Goal: Task Accomplishment & Management: Use online tool/utility

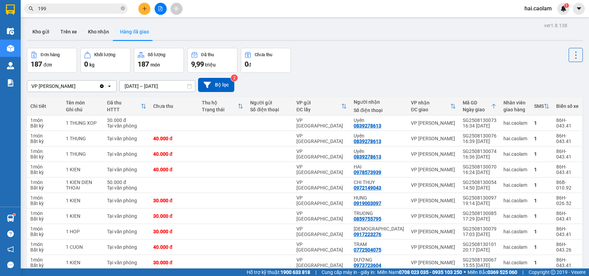
click at [104, 30] on button "Kho nhận" at bounding box center [98, 31] width 32 height 17
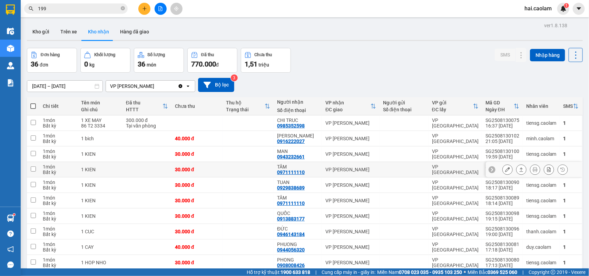
click at [330, 168] on div "VP [PERSON_NAME]" at bounding box center [350, 170] width 51 height 6
checkbox input "true"
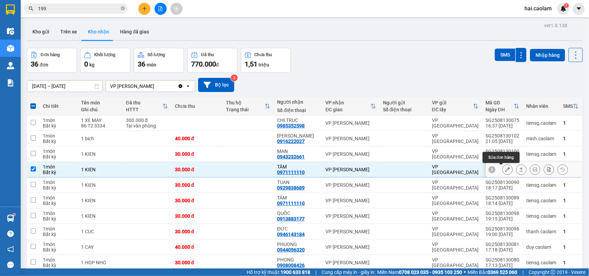
click at [505, 170] on icon at bounding box center [507, 169] width 5 height 5
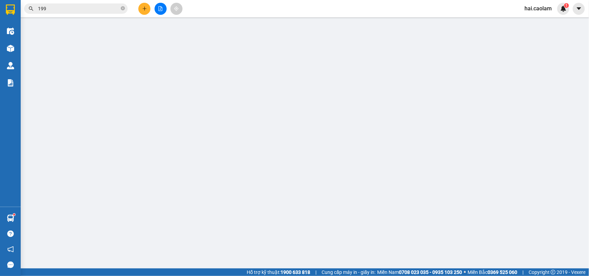
type input "0971111110"
type input "TÂM"
type input "30.000"
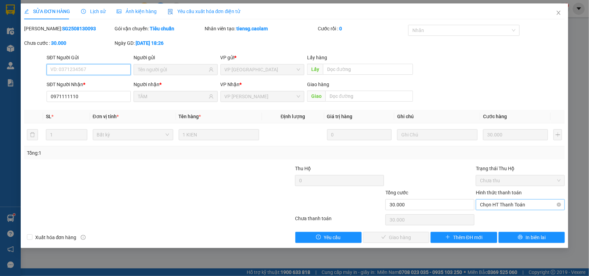
click at [496, 206] on span "Chọn HT Thanh Toán" at bounding box center [520, 205] width 81 height 10
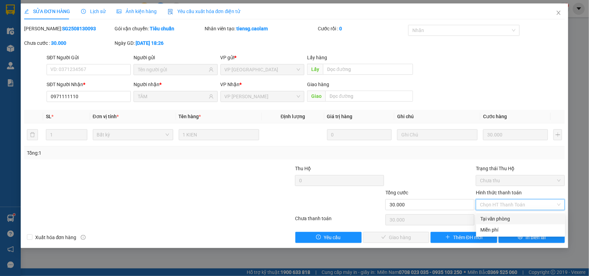
click at [491, 219] on div "Tại văn phòng" at bounding box center [520, 219] width 81 height 8
type input "0"
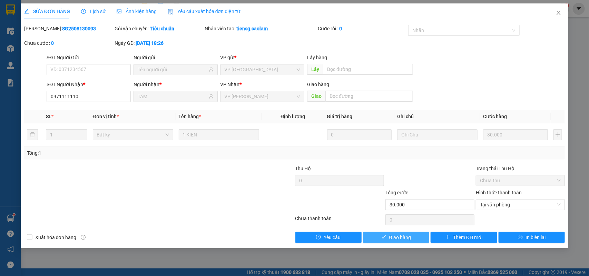
click at [406, 242] on span "Giao hàng" at bounding box center [400, 238] width 22 height 8
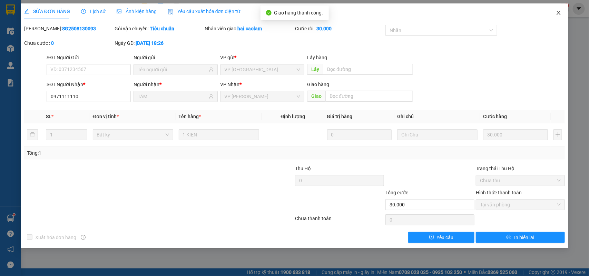
click at [564, 10] on span "Close" at bounding box center [558, 12] width 19 height 19
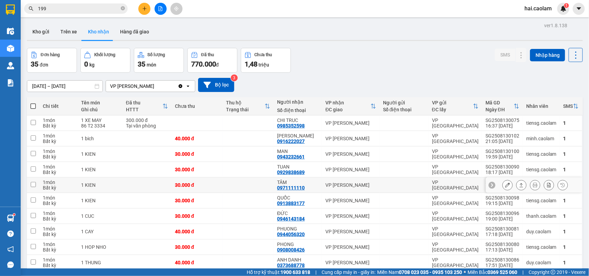
click at [322, 189] on td "VP [PERSON_NAME]" at bounding box center [351, 186] width 58 height 16
checkbox input "true"
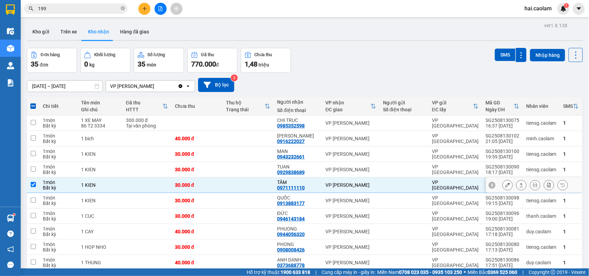
click at [505, 187] on icon at bounding box center [507, 185] width 5 height 5
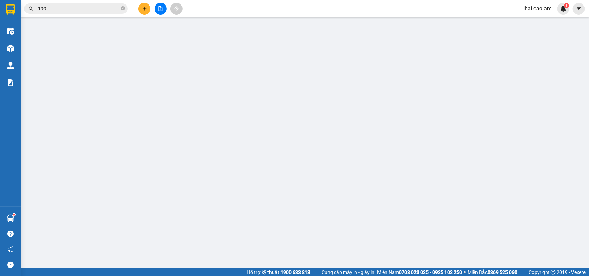
type input "0971111110"
type input "TÂM"
type input "30.000"
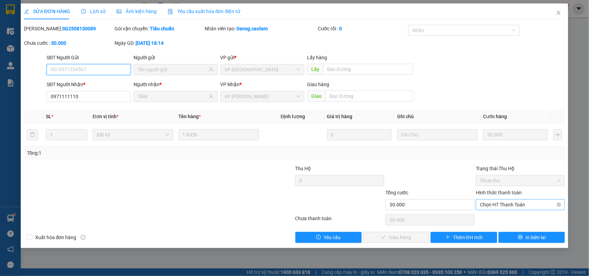
drag, startPoint x: 496, startPoint y: 206, endPoint x: 496, endPoint y: 211, distance: 4.8
click at [496, 206] on span "Chọn HT Thanh Toán" at bounding box center [520, 205] width 81 height 10
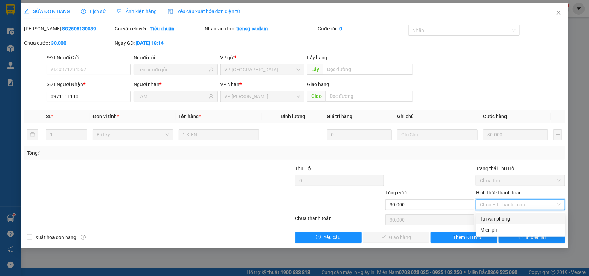
click at [497, 220] on div "Tại văn phòng" at bounding box center [520, 219] width 81 height 8
type input "0"
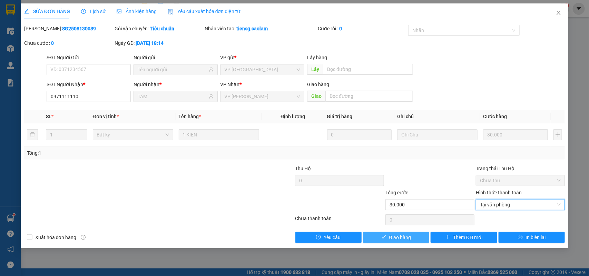
click at [398, 242] on span "Giao hàng" at bounding box center [400, 238] width 22 height 8
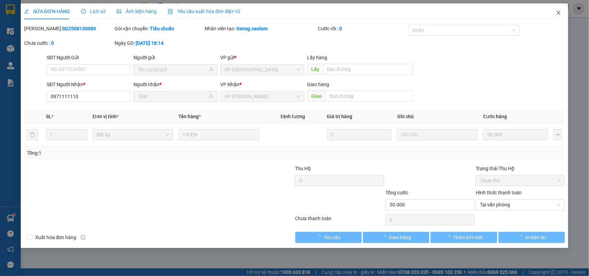
click at [554, 19] on span "Close" at bounding box center [558, 12] width 19 height 19
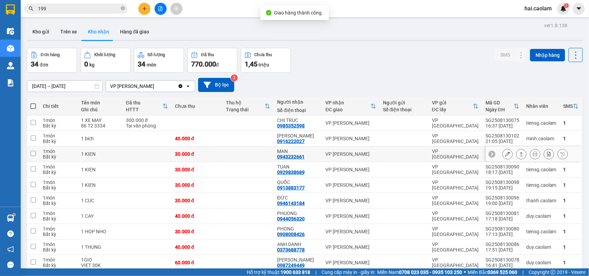
click at [339, 156] on div "VP [PERSON_NAME]" at bounding box center [350, 155] width 51 height 6
checkbox input "true"
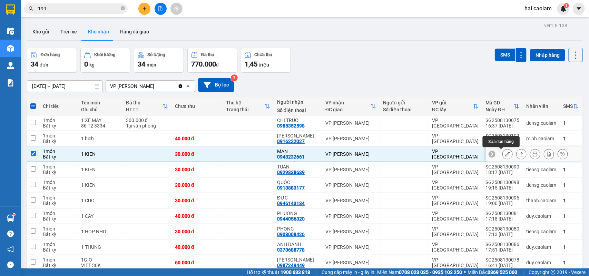
click at [505, 154] on icon at bounding box center [507, 154] width 5 height 5
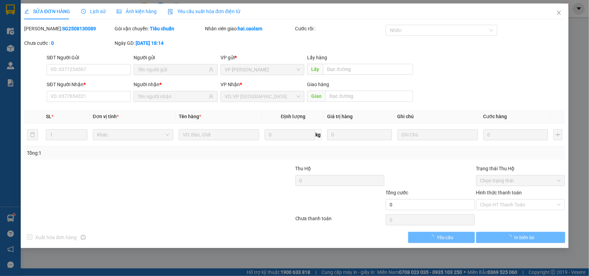
type input "0943232661"
type input "MAN"
type input "30.000"
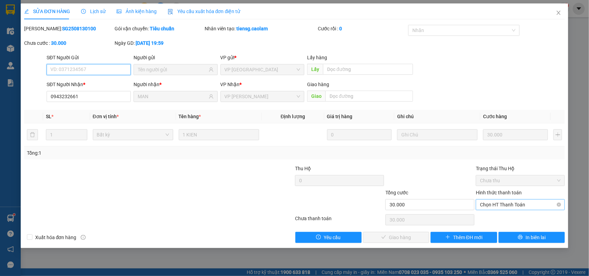
click at [490, 207] on span "Chọn HT Thanh Toán" at bounding box center [520, 205] width 81 height 10
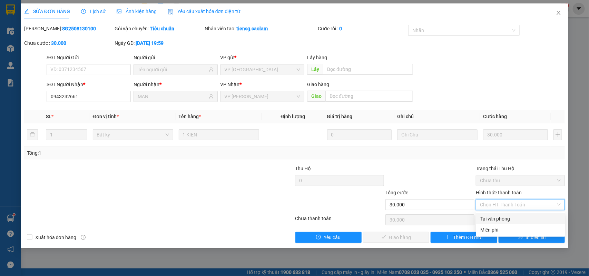
click at [496, 217] on div "Tại văn phòng" at bounding box center [520, 219] width 81 height 8
type input "0"
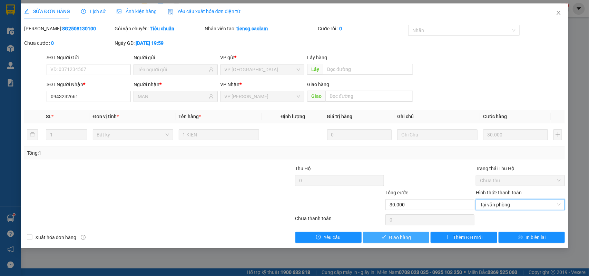
click at [402, 241] on span "Giao hàng" at bounding box center [400, 238] width 22 height 8
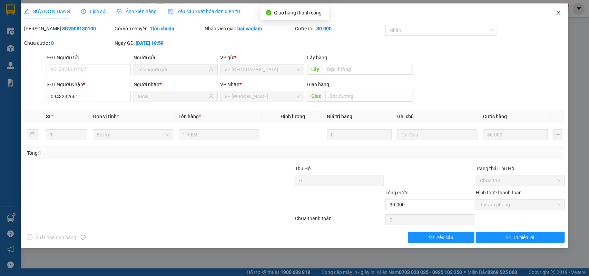
click at [561, 11] on icon "close" at bounding box center [559, 13] width 6 height 6
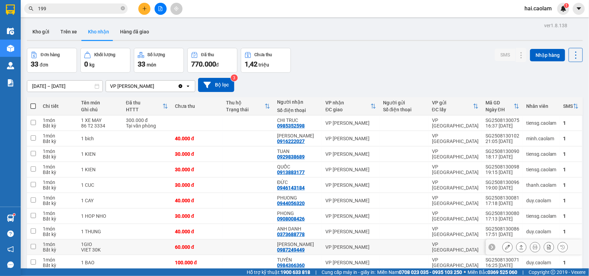
scroll to position [32, 0]
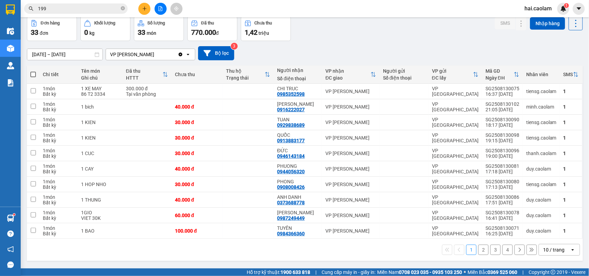
click at [57, 55] on input "[DATE] – [DATE]" at bounding box center [64, 54] width 75 height 11
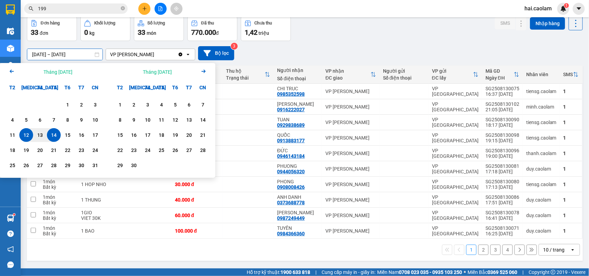
click at [10, 73] on icon "Arrow Left" at bounding box center [12, 71] width 8 height 8
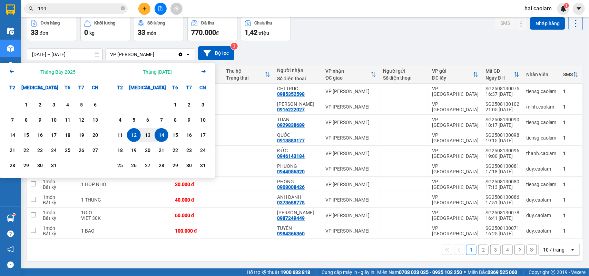
click at [9, 71] on icon "Arrow Left" at bounding box center [12, 71] width 8 height 8
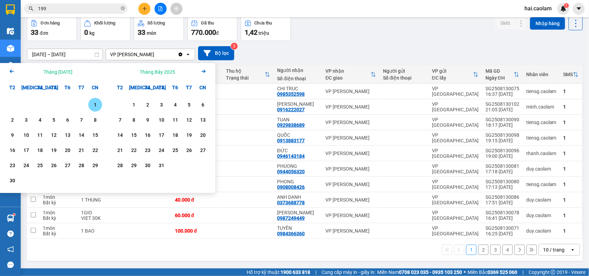
click at [94, 108] on div "1" at bounding box center [95, 105] width 10 height 8
click at [206, 75] on icon "Arrow Right" at bounding box center [203, 71] width 8 height 8
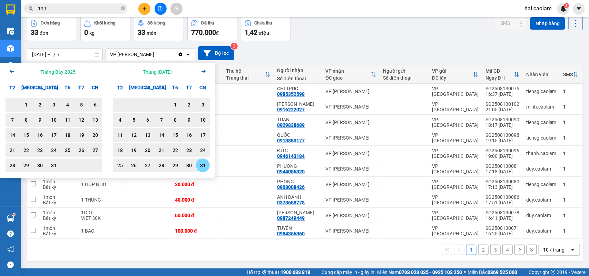
click at [201, 170] on div "31" at bounding box center [203, 166] width 14 height 14
type input "[DATE] – [DATE]"
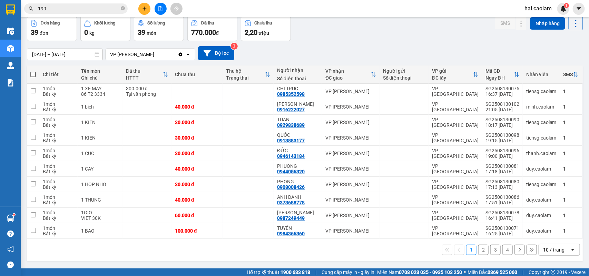
drag, startPoint x: 574, startPoint y: 245, endPoint x: 557, endPoint y: 252, distance: 17.5
click at [573, 245] on div "10 / trang open" at bounding box center [559, 250] width 41 height 12
click at [557, 252] on div "10 / trang" at bounding box center [553, 250] width 21 height 7
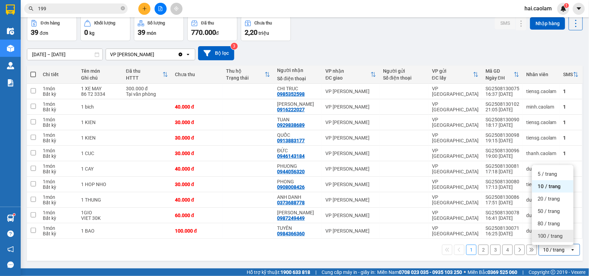
click at [551, 237] on span "100 / trang" at bounding box center [550, 236] width 25 height 7
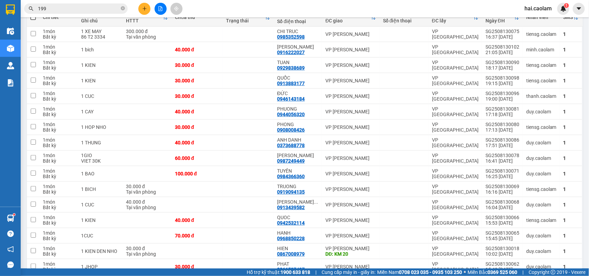
scroll to position [147, 0]
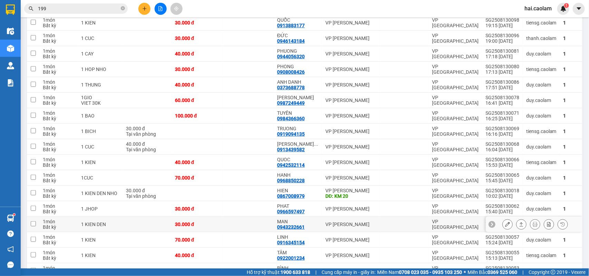
click at [318, 226] on td "MAN 0943232661" at bounding box center [298, 225] width 48 height 16
checkbox input "true"
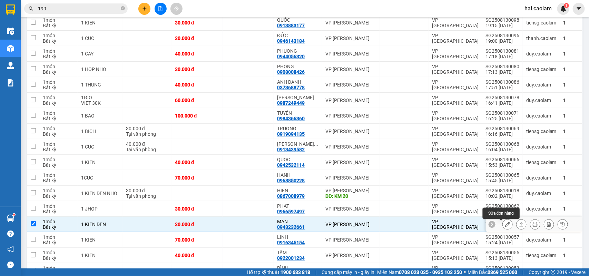
click at [505, 226] on icon at bounding box center [507, 224] width 5 height 5
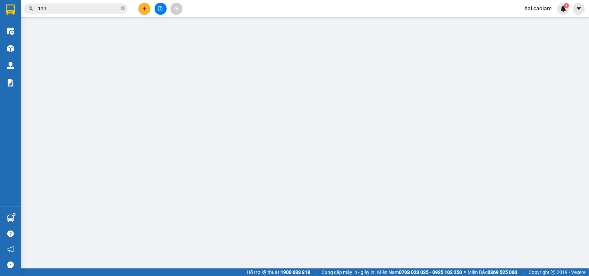
type input "0943232661"
type input "MAN"
type input "30.000"
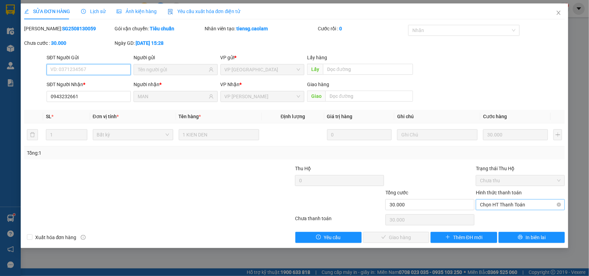
click at [503, 208] on span "Chọn HT Thanh Toán" at bounding box center [520, 205] width 81 height 10
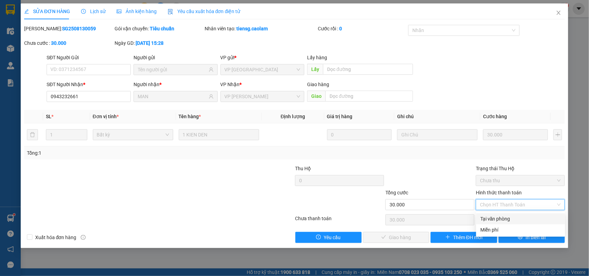
click at [505, 214] on div "Tại văn phòng" at bounding box center [520, 219] width 89 height 11
type input "0"
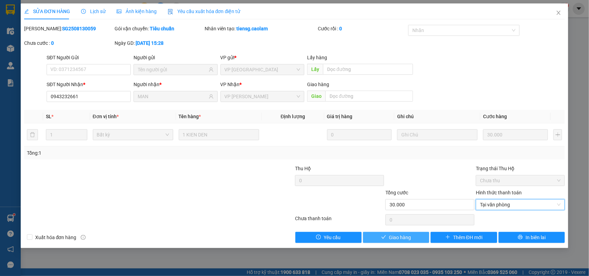
click at [413, 238] on button "Giao hàng" at bounding box center [396, 237] width 66 height 11
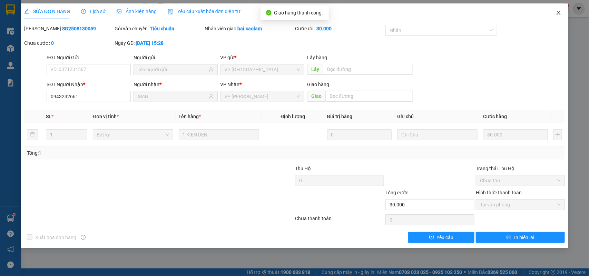
click at [553, 11] on span "Close" at bounding box center [558, 12] width 19 height 19
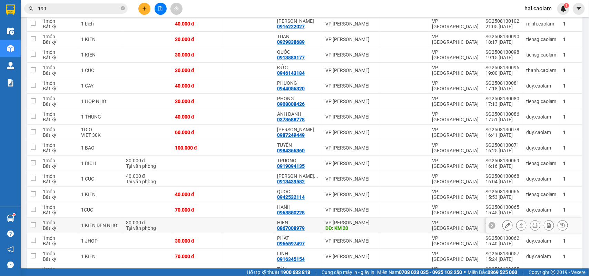
scroll to position [230, 0]
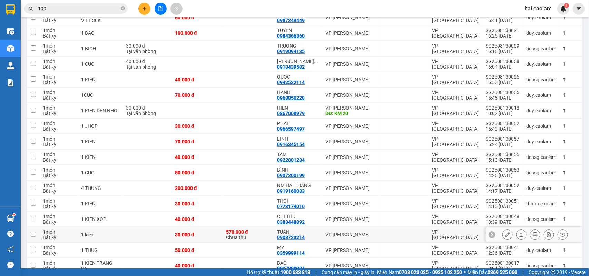
click at [384, 238] on div at bounding box center [404, 235] width 42 height 6
checkbox input "true"
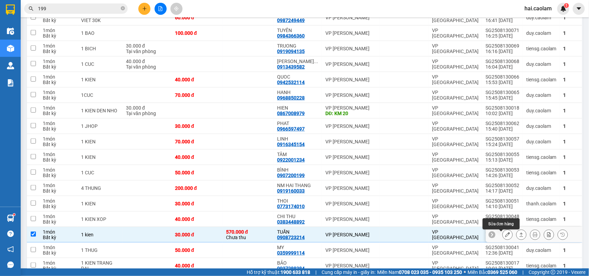
click at [505, 236] on icon at bounding box center [507, 235] width 5 height 5
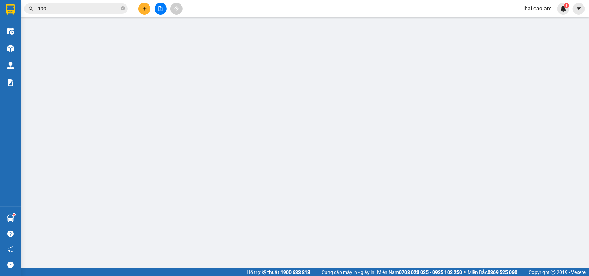
type input "0908723214"
type input "TUẤN"
type input "570.000"
type input "30.000"
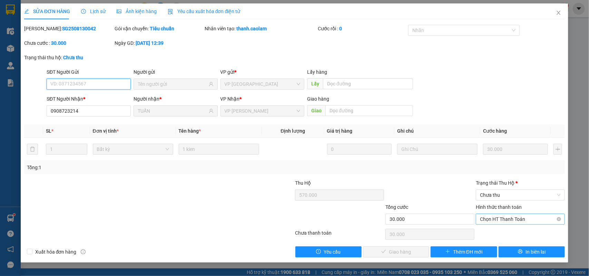
click at [516, 214] on span "Chọn HT Thanh Toán" at bounding box center [520, 219] width 81 height 10
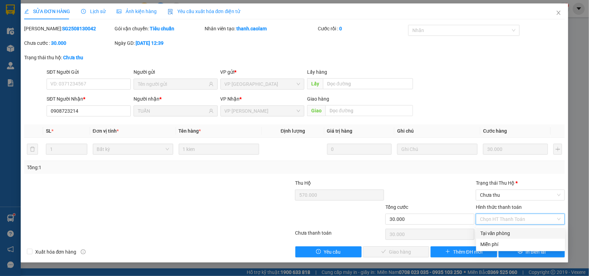
click at [503, 233] on div "Tại văn phòng" at bounding box center [520, 234] width 81 height 8
type input "0"
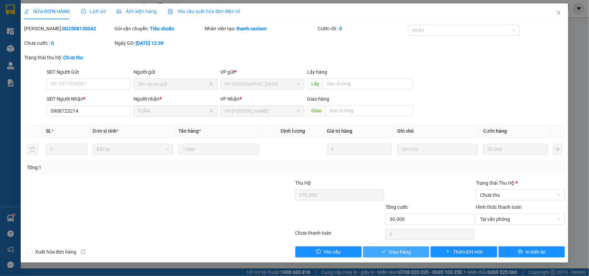
drag, startPoint x: 412, startPoint y: 252, endPoint x: 524, endPoint y: 233, distance: 113.4
click at [524, 233] on div "Total Paid Fee 0 Total UnPaid Fee 30.000 Cash Collection Total Fee Mã ĐH: SG250…" at bounding box center [294, 141] width 541 height 233
click at [509, 189] on div "Trạng thái [PERSON_NAME] *" at bounding box center [520, 184] width 89 height 10
click at [506, 195] on span "Chưa thu" at bounding box center [520, 195] width 81 height 10
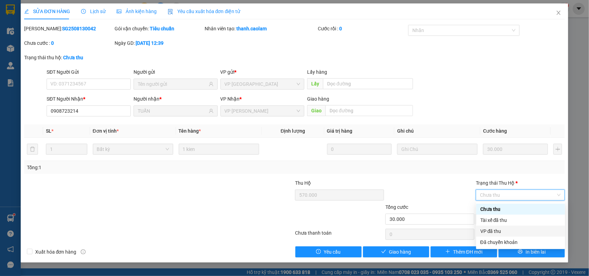
click at [504, 231] on div "VP đã thu" at bounding box center [520, 232] width 81 height 8
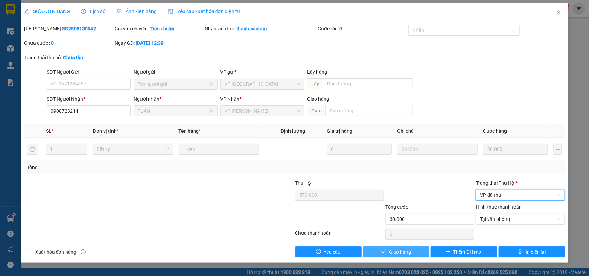
click at [394, 253] on span "Giao hàng" at bounding box center [400, 253] width 22 height 8
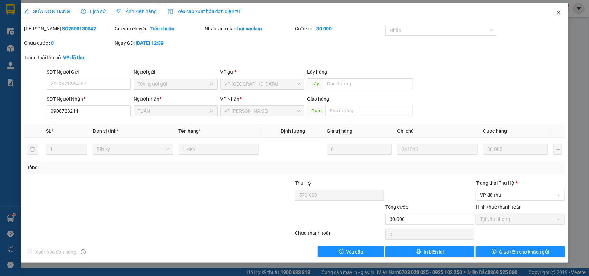
click at [558, 9] on span "Close" at bounding box center [558, 12] width 19 height 19
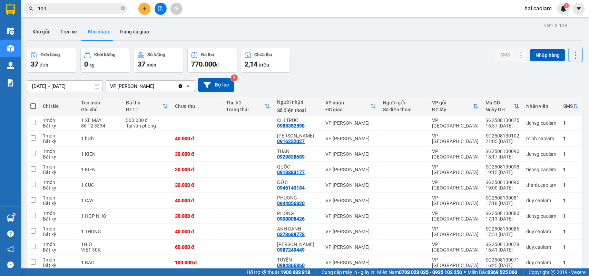
click at [404, 65] on div "Đơn hàng 37 đơn Khối lượng 0 kg Số lượng 37 món Đã thu 770.000 đ Chưa thu 2,14 …" at bounding box center [305, 60] width 556 height 25
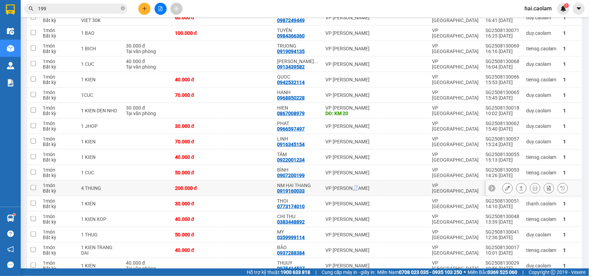
drag, startPoint x: 350, startPoint y: 187, endPoint x: 427, endPoint y: 194, distance: 76.5
click at [349, 188] on div "VP [PERSON_NAME]" at bounding box center [350, 189] width 51 height 6
checkbox input "true"
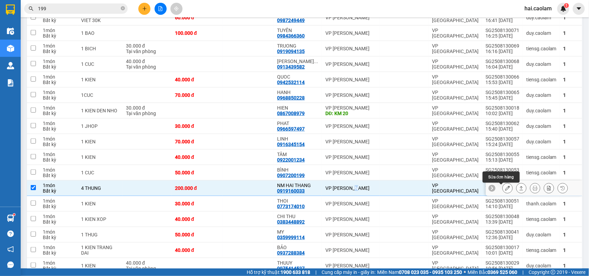
click at [505, 189] on icon at bounding box center [507, 188] width 5 height 5
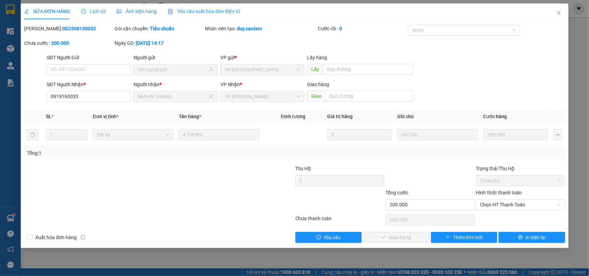
type input "0919160033"
type input "NM HAI THANG"
type input "200.000"
click at [514, 204] on span "Chọn HT Thanh Toán" at bounding box center [520, 205] width 81 height 10
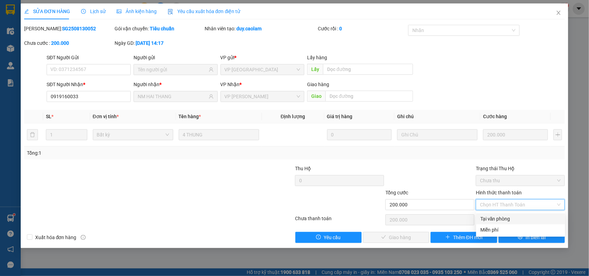
click at [495, 219] on div "Tại văn phòng" at bounding box center [520, 219] width 81 height 8
type input "0"
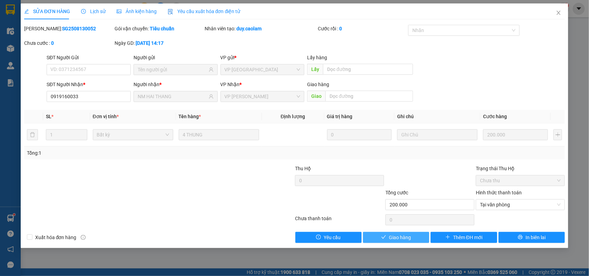
click at [407, 239] on span "Giao hàng" at bounding box center [400, 238] width 22 height 8
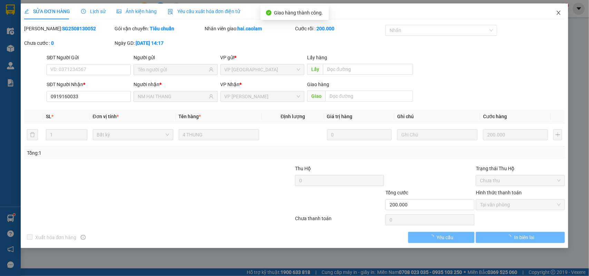
click at [563, 13] on span "Close" at bounding box center [558, 12] width 19 height 19
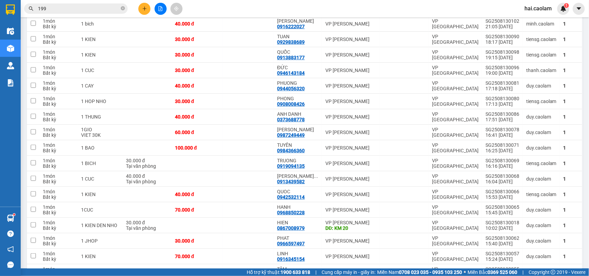
scroll to position [173, 0]
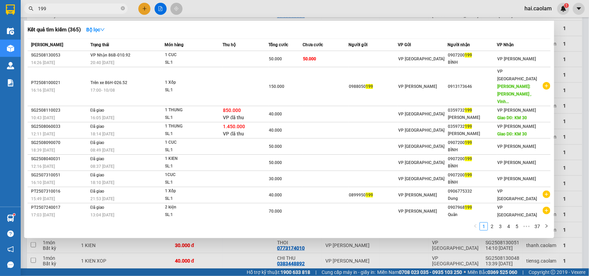
click at [100, 8] on input "199" at bounding box center [78, 9] width 81 height 8
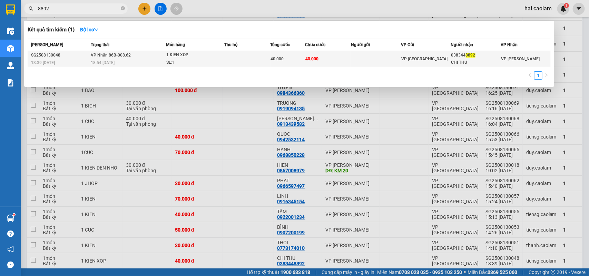
type input "8892"
click at [266, 59] on td at bounding box center [247, 59] width 46 height 16
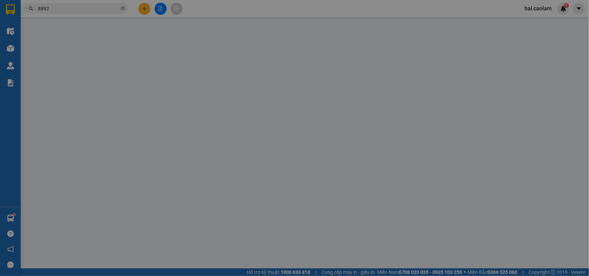
type input "0383448892"
type input "CHI THU"
type input "40.000"
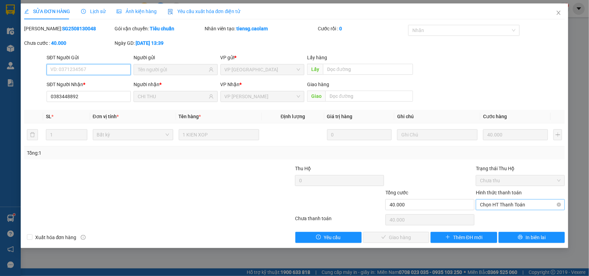
click at [500, 209] on span "Chọn HT Thanh Toán" at bounding box center [520, 205] width 81 height 10
click at [502, 213] on div "Total Paid Fee 0 Total UnPaid Fee 40.000 Cash Collection Total Fee Mã ĐH: SG250…" at bounding box center [294, 134] width 541 height 218
click at [500, 210] on input "Hình thức thanh toán" at bounding box center [518, 205] width 76 height 10
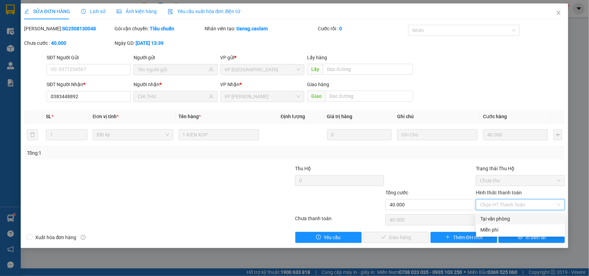
click at [499, 217] on div "Tại văn phòng" at bounding box center [520, 219] width 81 height 8
type input "0"
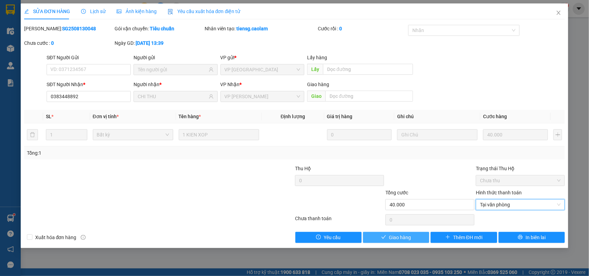
click at [413, 237] on button "Giao hàng" at bounding box center [396, 237] width 66 height 11
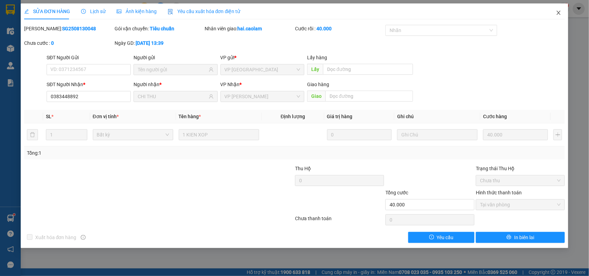
click at [557, 12] on icon "close" at bounding box center [559, 13] width 6 height 6
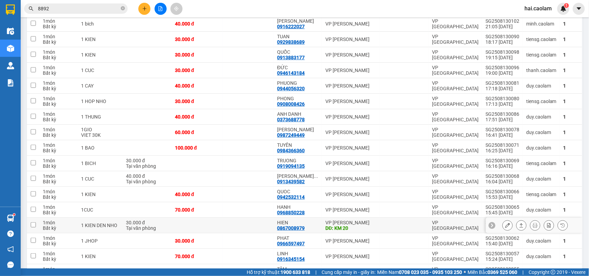
scroll to position [230, 0]
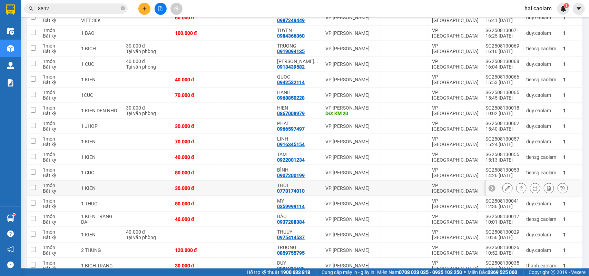
click at [330, 185] on td "VP [PERSON_NAME]" at bounding box center [351, 189] width 58 height 16
checkbox input "true"
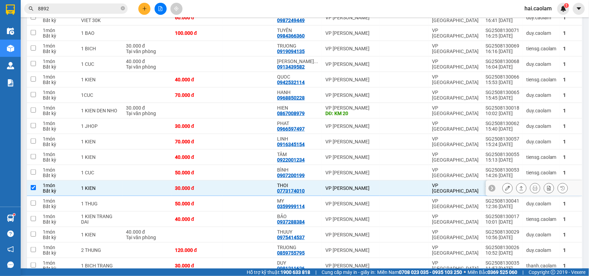
click at [505, 187] on icon at bounding box center [507, 188] width 5 height 5
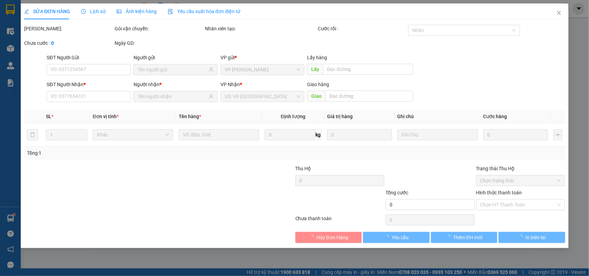
type input "0773174010"
type input "THOI"
type input "30.000"
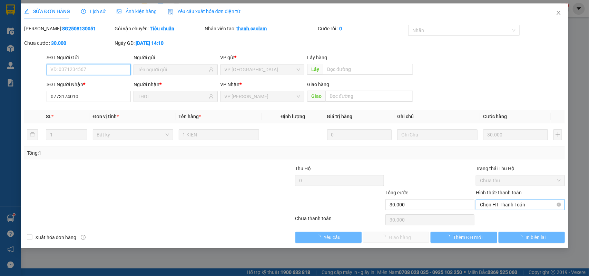
click at [503, 210] on span "Chọn HT Thanh Toán" at bounding box center [520, 205] width 81 height 10
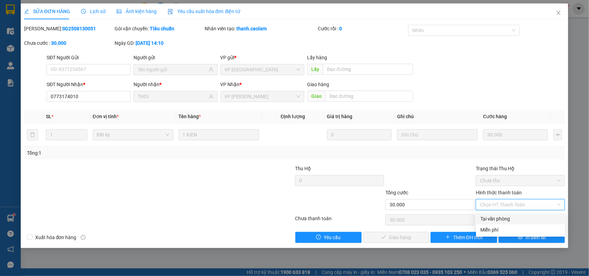
click at [502, 217] on div "Tại văn phòng" at bounding box center [520, 219] width 81 height 8
type input "0"
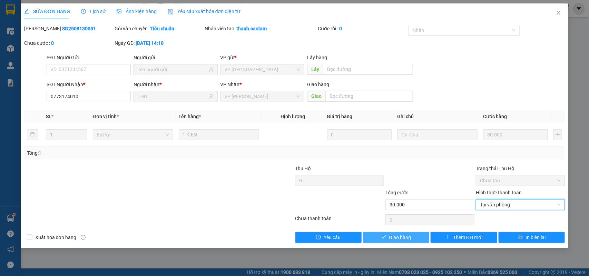
click at [399, 239] on span "Giao hàng" at bounding box center [400, 238] width 22 height 8
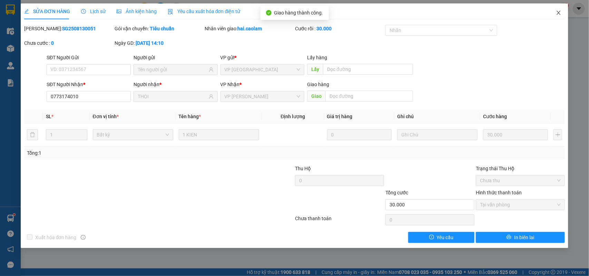
click at [561, 14] on icon "close" at bounding box center [559, 13] width 6 height 6
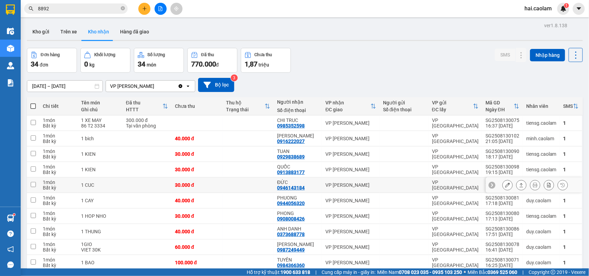
scroll to position [173, 0]
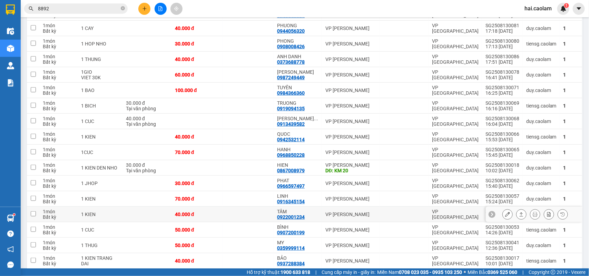
click at [330, 216] on div "VP [PERSON_NAME]" at bounding box center [350, 215] width 51 height 6
checkbox input "true"
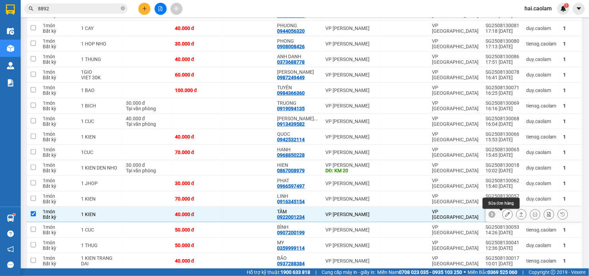
click at [505, 217] on icon at bounding box center [507, 214] width 5 height 5
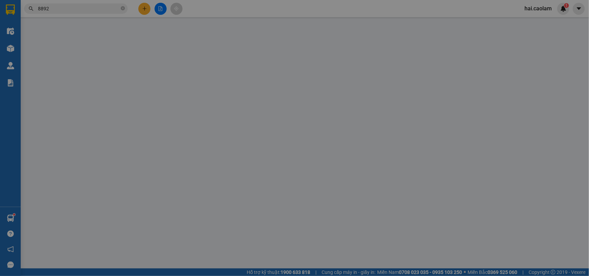
type input "0922001234"
type input "TÂM"
type input "40.000"
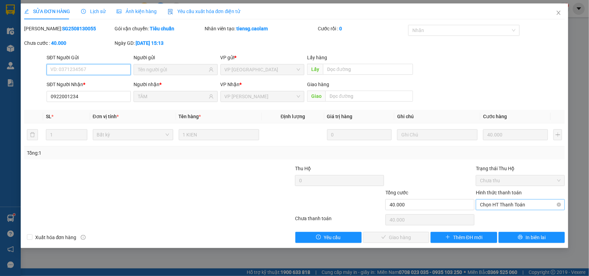
click at [498, 206] on span "Chọn HT Thanh Toán" at bounding box center [520, 205] width 81 height 10
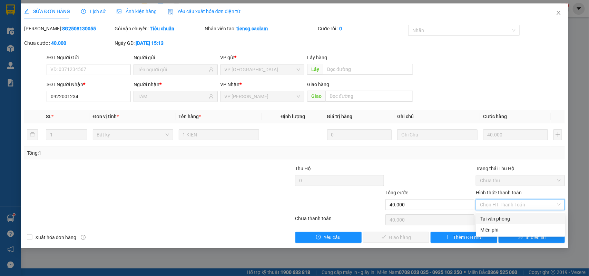
click at [497, 217] on div "Tại văn phòng" at bounding box center [520, 219] width 81 height 8
type input "0"
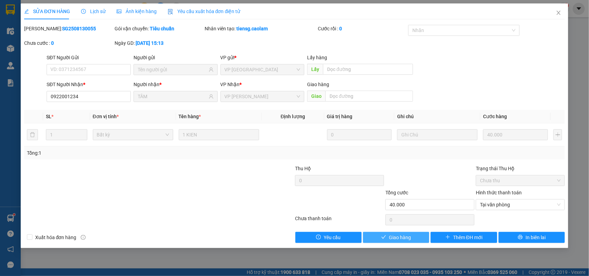
drag, startPoint x: 393, startPoint y: 240, endPoint x: 401, endPoint y: 231, distance: 11.8
click at [393, 240] on span "Giao hàng" at bounding box center [400, 238] width 22 height 8
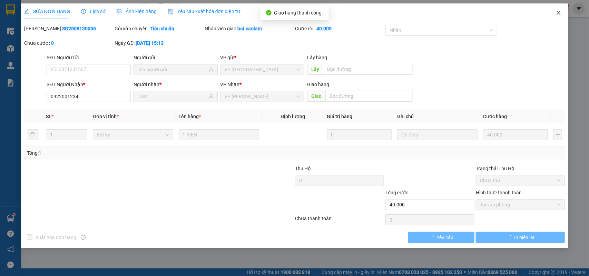
click at [558, 13] on icon "close" at bounding box center [559, 13] width 6 height 6
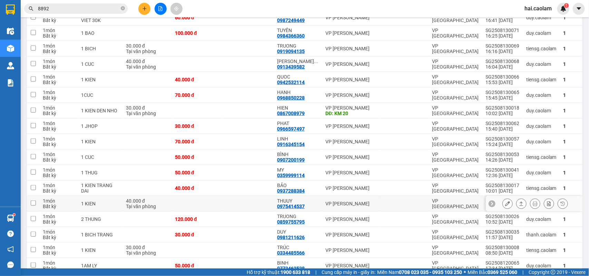
scroll to position [288, 0]
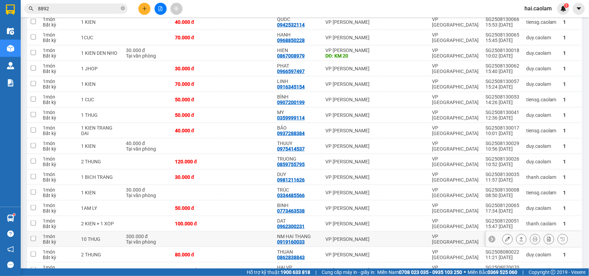
click at [310, 244] on div "NM HAI THANG 0919160033" at bounding box center [297, 239] width 41 height 11
checkbox input "true"
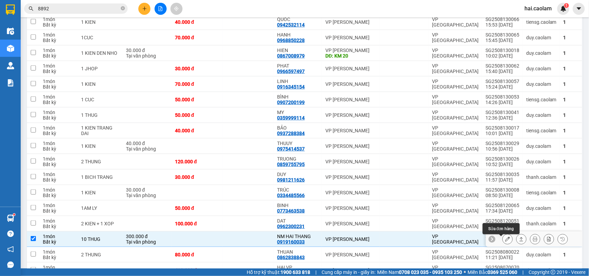
click at [505, 242] on icon at bounding box center [507, 239] width 5 height 5
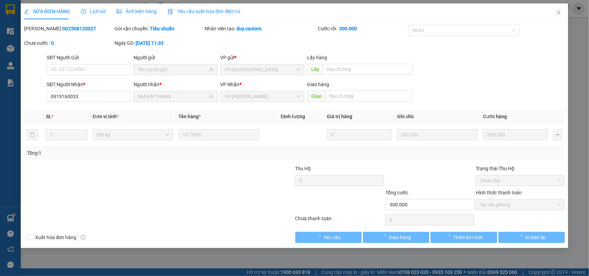
type input "0919160033"
type input "NM HAI THANG"
type input "300.000"
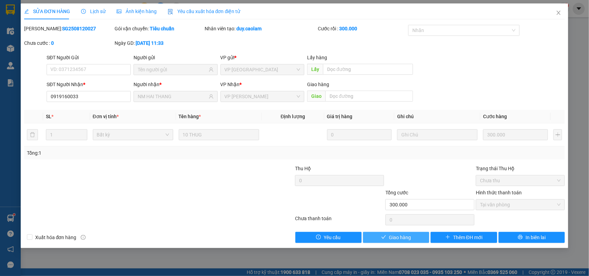
click at [398, 240] on span "Giao hàng" at bounding box center [400, 238] width 22 height 8
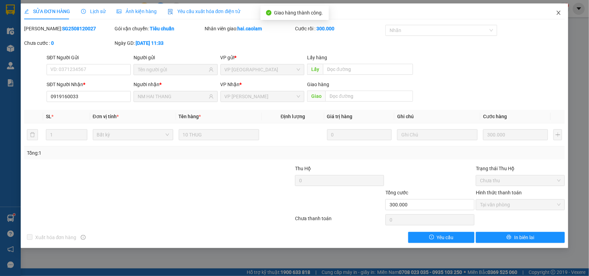
click at [563, 14] on span "Close" at bounding box center [558, 12] width 19 height 19
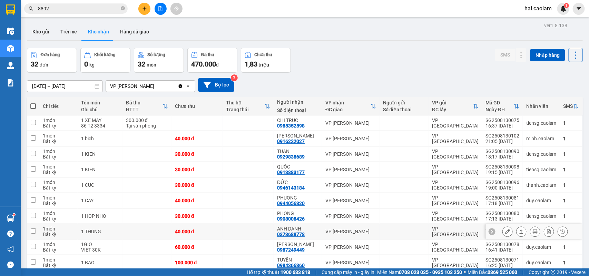
scroll to position [115, 0]
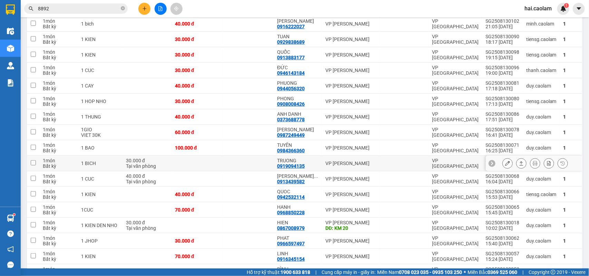
click at [308, 166] on div "TRUONG 0919094135" at bounding box center [297, 163] width 41 height 11
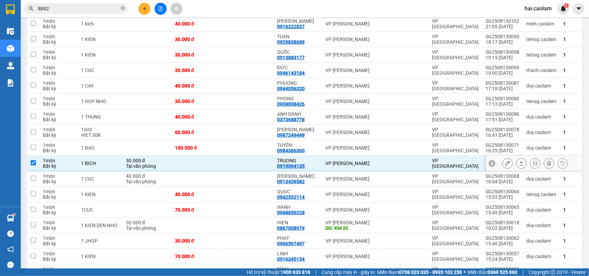
click at [308, 166] on div "TRUONG 0919094135" at bounding box center [297, 163] width 41 height 11
checkbox input "false"
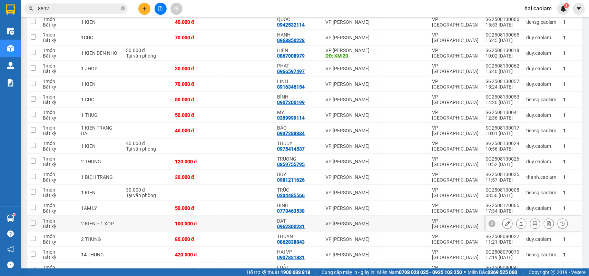
scroll to position [345, 0]
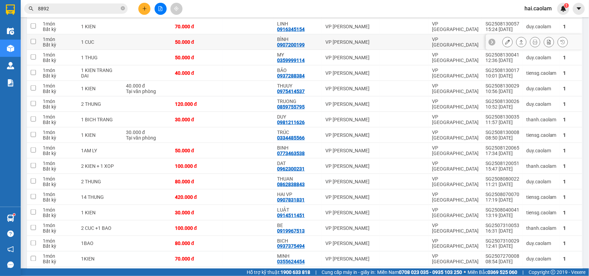
click at [322, 42] on td "VP [PERSON_NAME]" at bounding box center [351, 43] width 58 height 16
checkbox input "true"
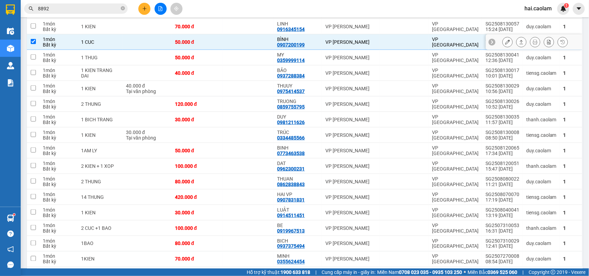
click at [505, 42] on icon at bounding box center [507, 42] width 5 height 5
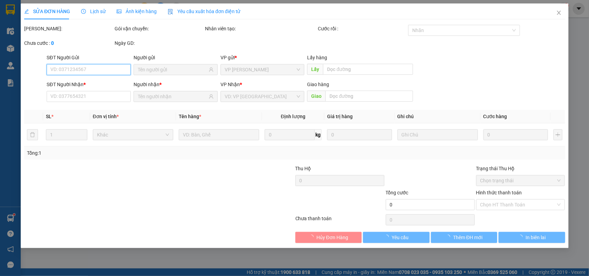
type input "0907200199"
type input "BÌNH"
type input "50.000"
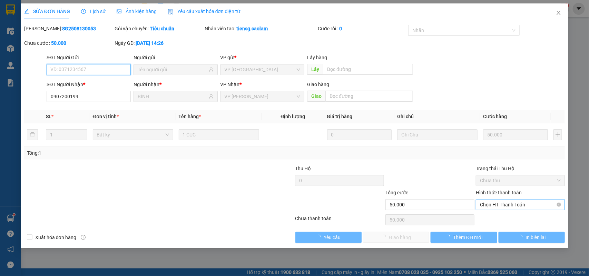
click at [493, 201] on span "Chọn HT Thanh Toán" at bounding box center [520, 205] width 81 height 10
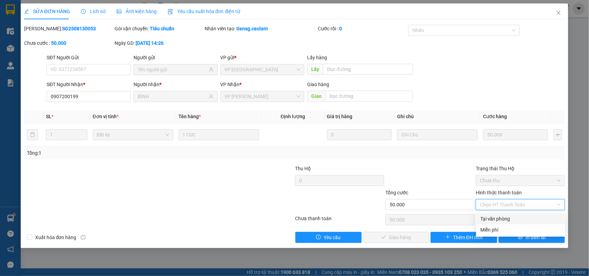
click at [486, 219] on div "Tại văn phòng" at bounding box center [520, 219] width 81 height 8
type input "0"
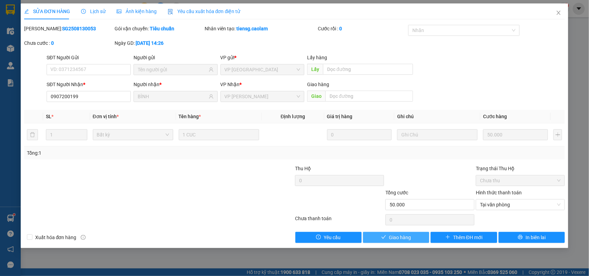
click at [394, 240] on span "Giao hàng" at bounding box center [400, 238] width 22 height 8
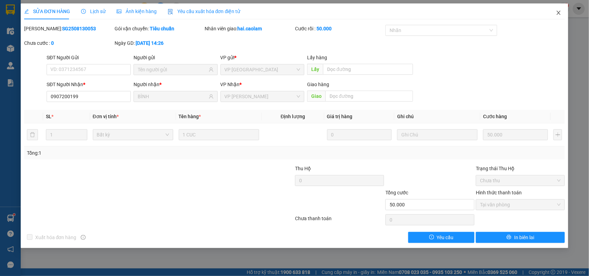
click at [558, 16] on span "Close" at bounding box center [558, 12] width 19 height 19
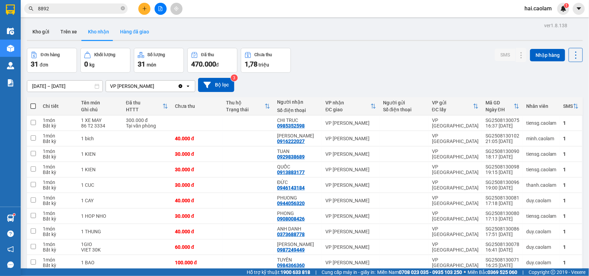
click at [135, 38] on button "Hàng đã giao" at bounding box center [135, 31] width 40 height 17
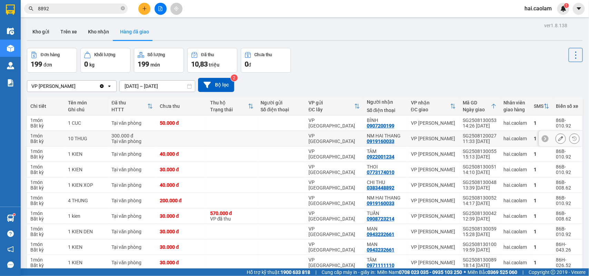
scroll to position [32, 0]
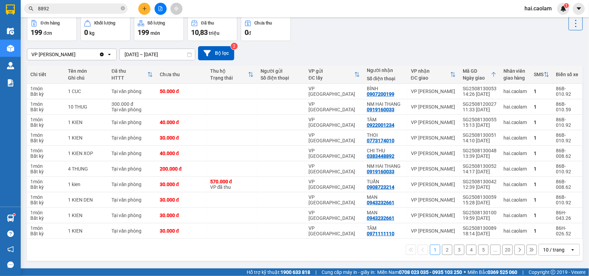
click at [543, 249] on div "10 / trang" at bounding box center [553, 250] width 21 height 7
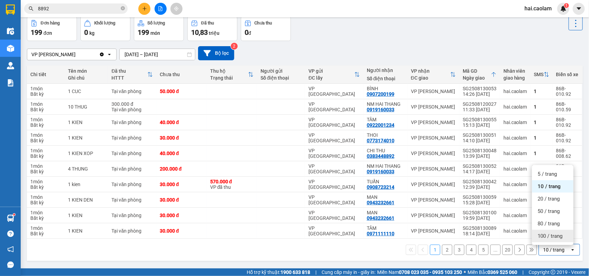
click at [541, 241] on div "100 / trang" at bounding box center [552, 236] width 41 height 12
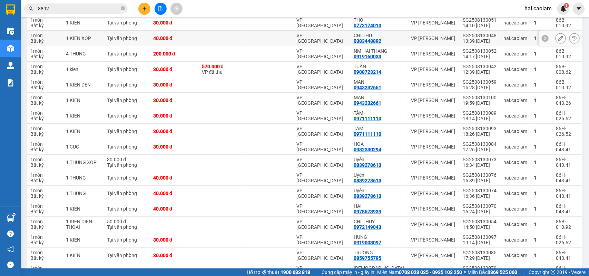
scroll to position [0, 0]
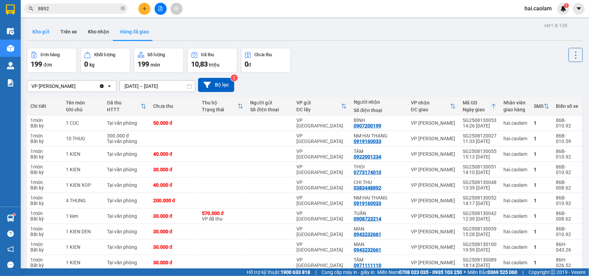
click at [36, 35] on button "Kho gửi" at bounding box center [41, 31] width 28 height 17
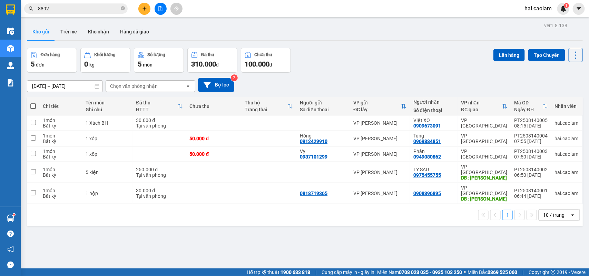
click at [341, 68] on div "Đơn hàng 5 đơn Khối lượng 0 kg Số lượng 5 món Đã thu 310.000 đ Chưa thu 100.000…" at bounding box center [305, 60] width 556 height 25
click at [33, 105] on span at bounding box center [33, 107] width 6 height 6
click at [33, 103] on input "checkbox" at bounding box center [33, 103] width 0 height 0
checkbox input "true"
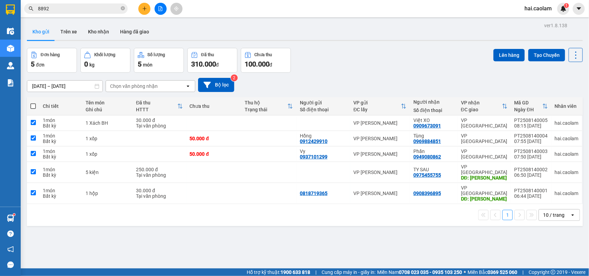
checkbox input "true"
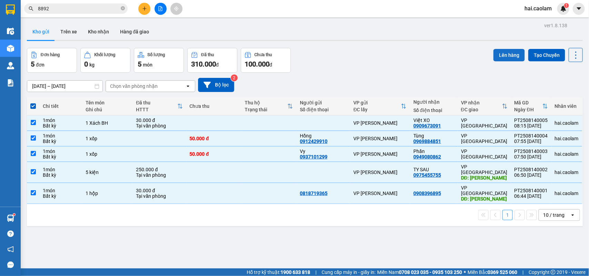
click at [498, 59] on button "Lên hàng" at bounding box center [509, 55] width 31 height 12
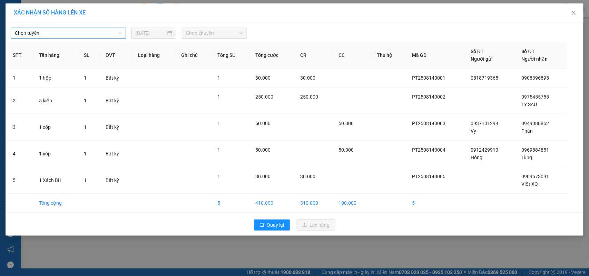
click at [75, 29] on span "Chọn tuyến" at bounding box center [68, 33] width 107 height 10
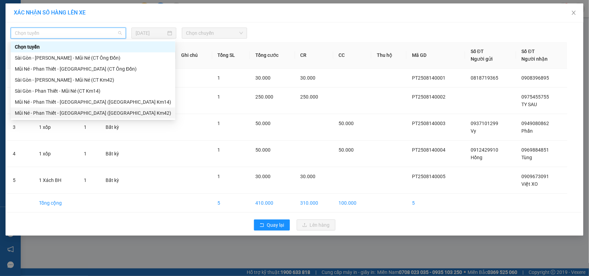
click at [46, 111] on div "Mũi Né - Phan Thiết - [GEOGRAPHIC_DATA] ([GEOGRAPHIC_DATA] Km42)" at bounding box center [93, 113] width 156 height 8
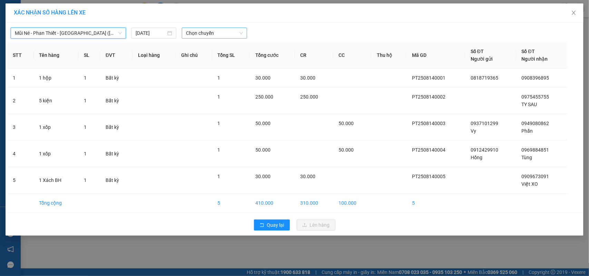
click at [218, 37] on span "Chọn chuyến" at bounding box center [214, 33] width 57 height 10
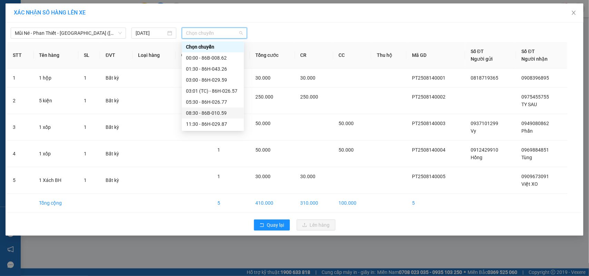
click at [201, 110] on div "08:30 - 86B-010.59" at bounding box center [213, 113] width 54 height 8
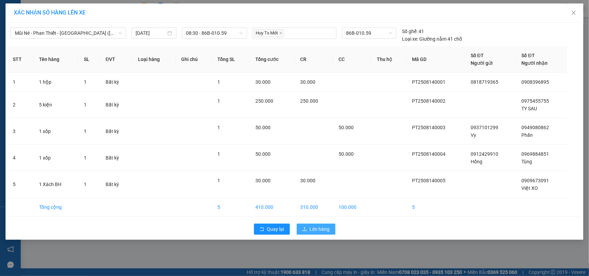
click at [323, 232] on span "Lên hàng" at bounding box center [320, 230] width 20 height 8
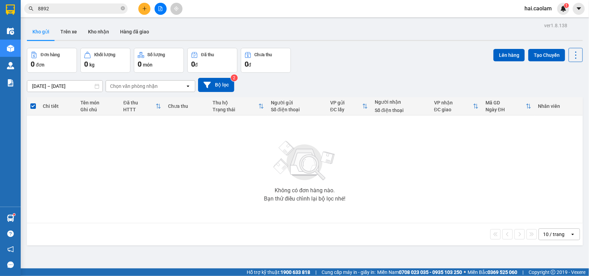
click at [365, 62] on div "Đơn hàng 0 đơn Khối lượng 0 kg Số lượng 0 món Đã thu 0 đ Chưa thu 0 đ Lên hàng …" at bounding box center [305, 60] width 556 height 25
